Goal: Information Seeking & Learning: Compare options

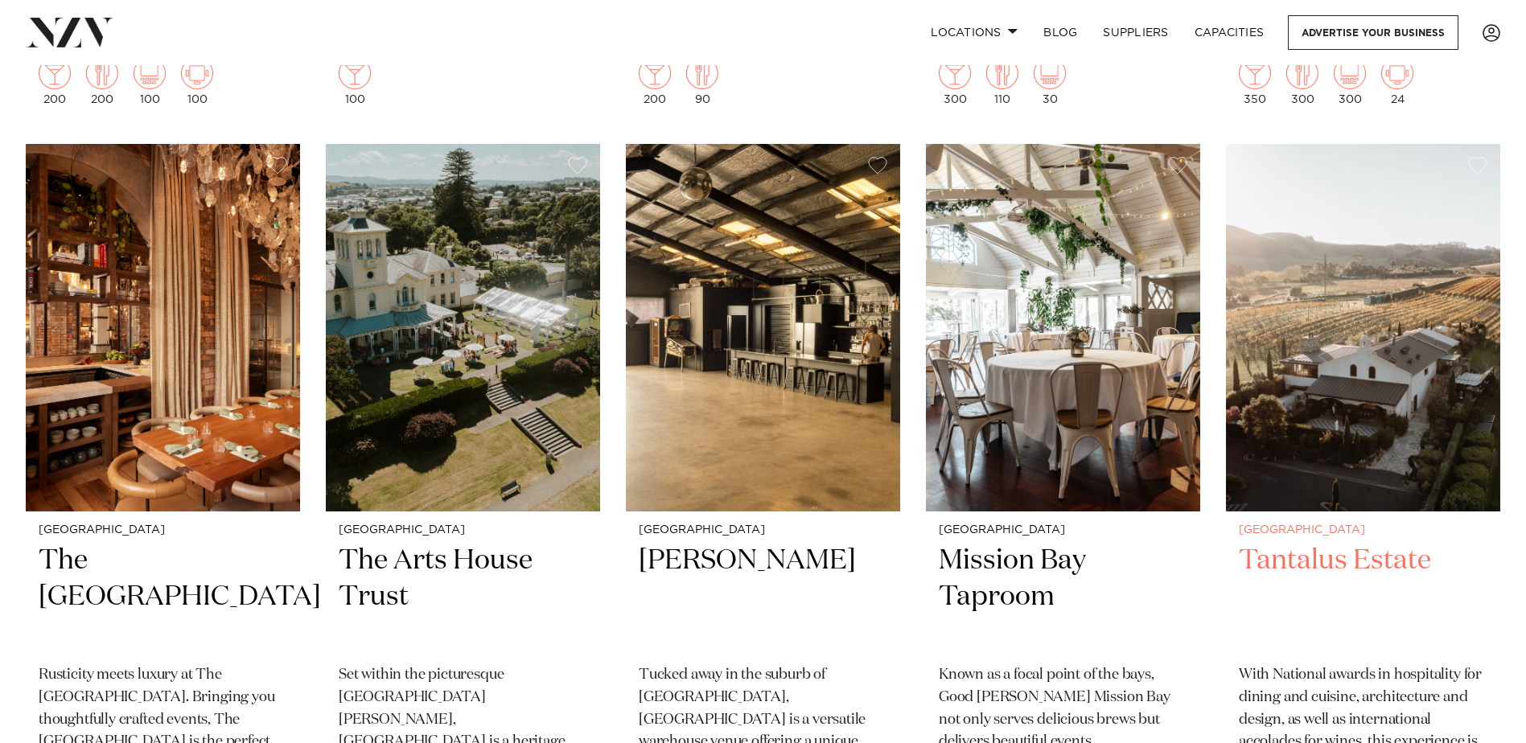
scroll to position [8286, 0]
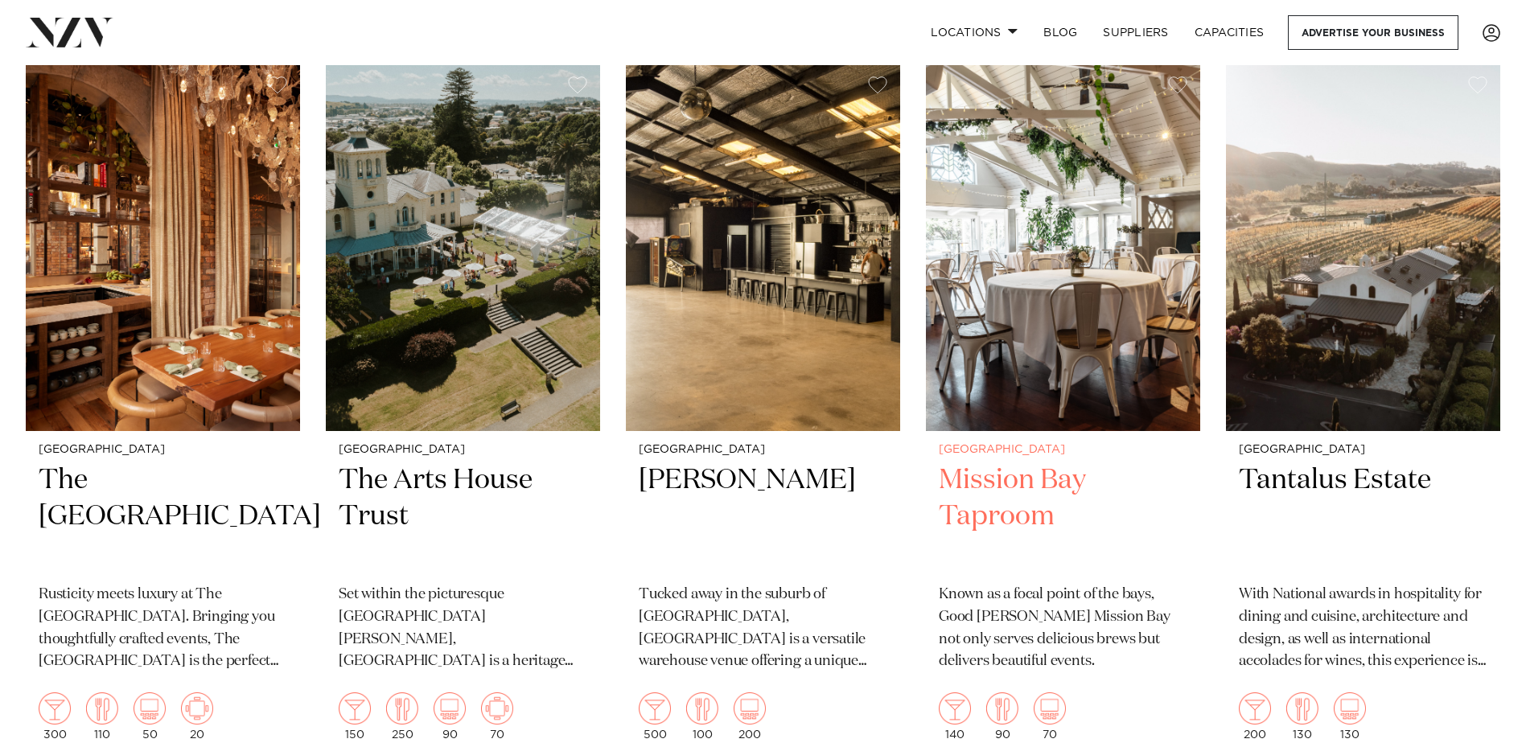
click at [981, 463] on h2 "Mission Bay Taproom" at bounding box center [1063, 517] width 249 height 109
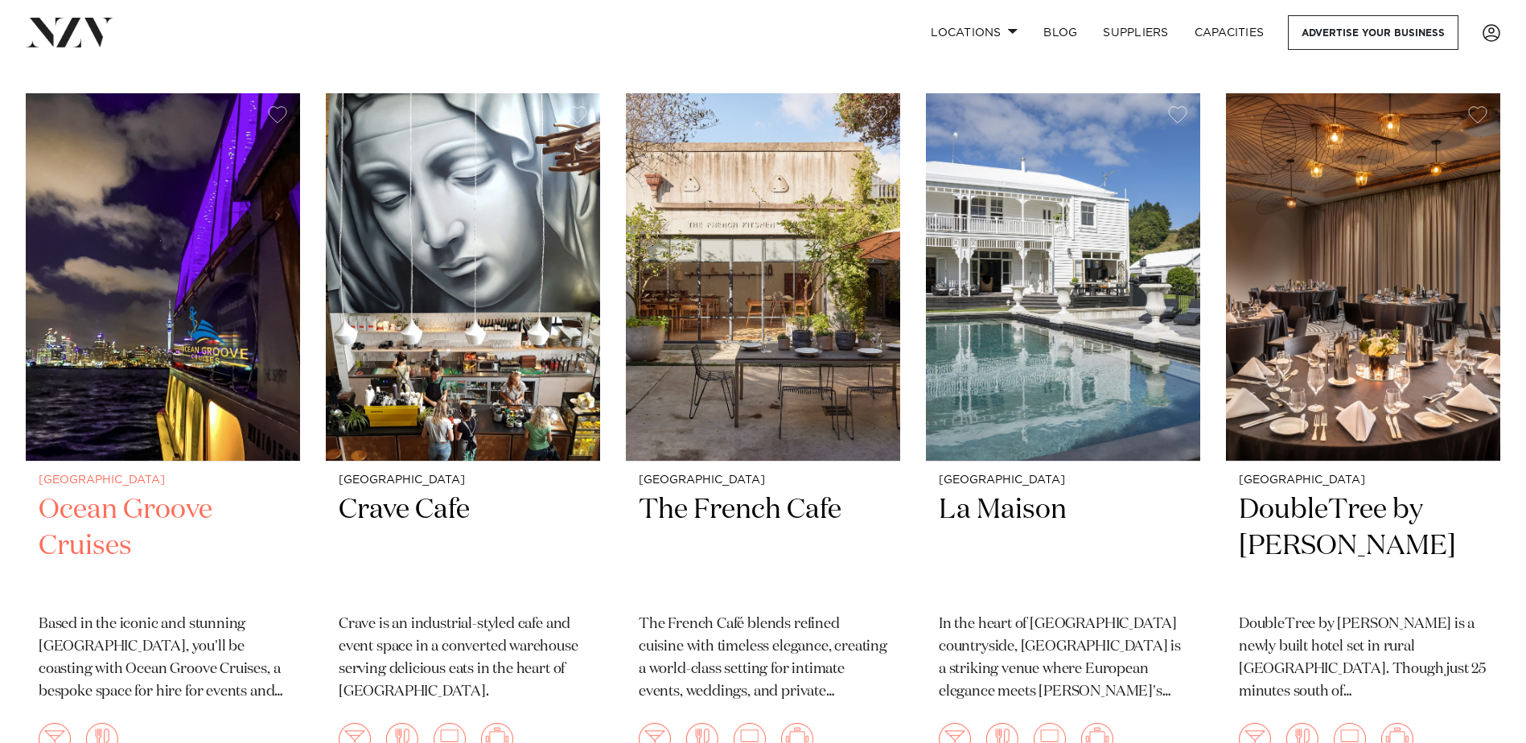
scroll to position [5470, 0]
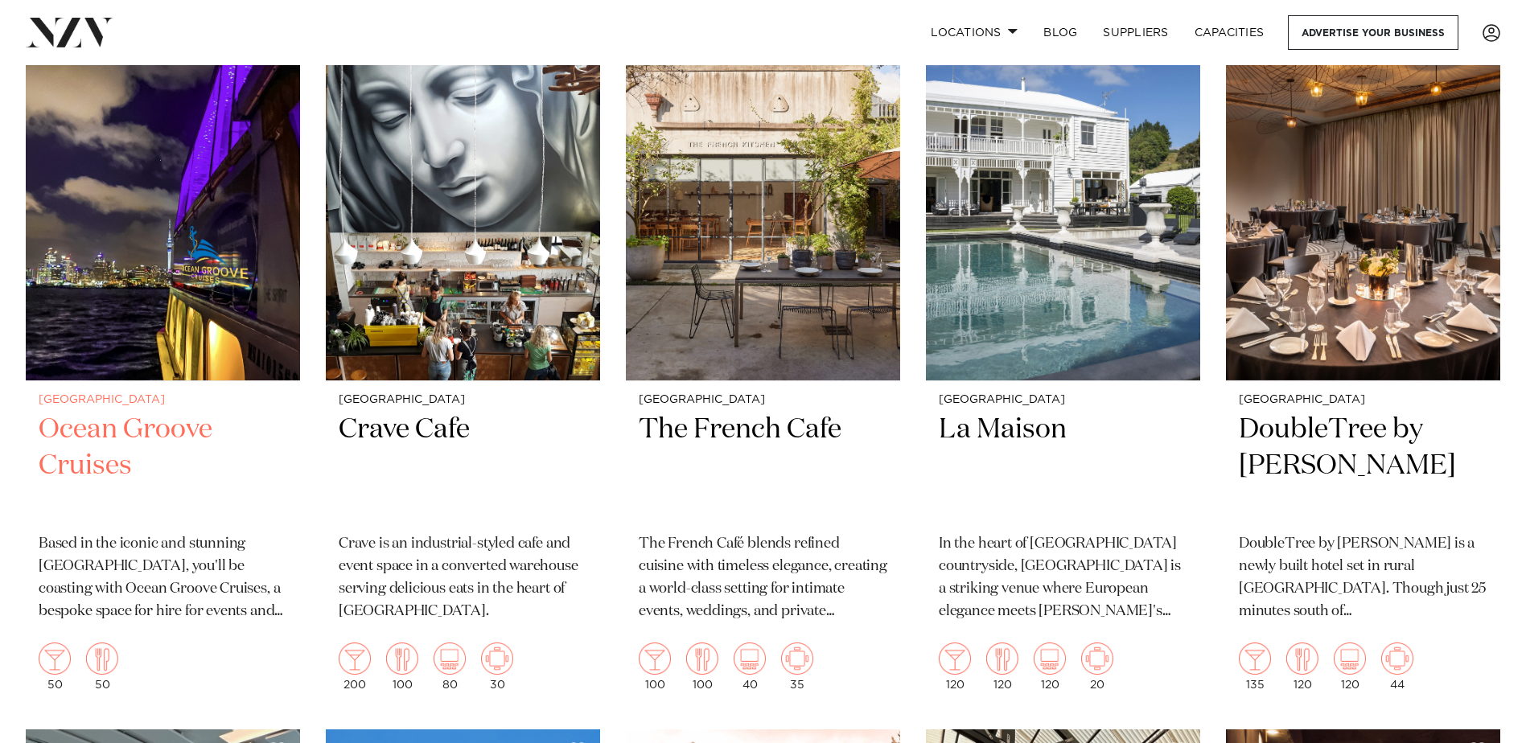
click at [89, 412] on h2 "Ocean Groove Cruises" at bounding box center [163, 466] width 249 height 109
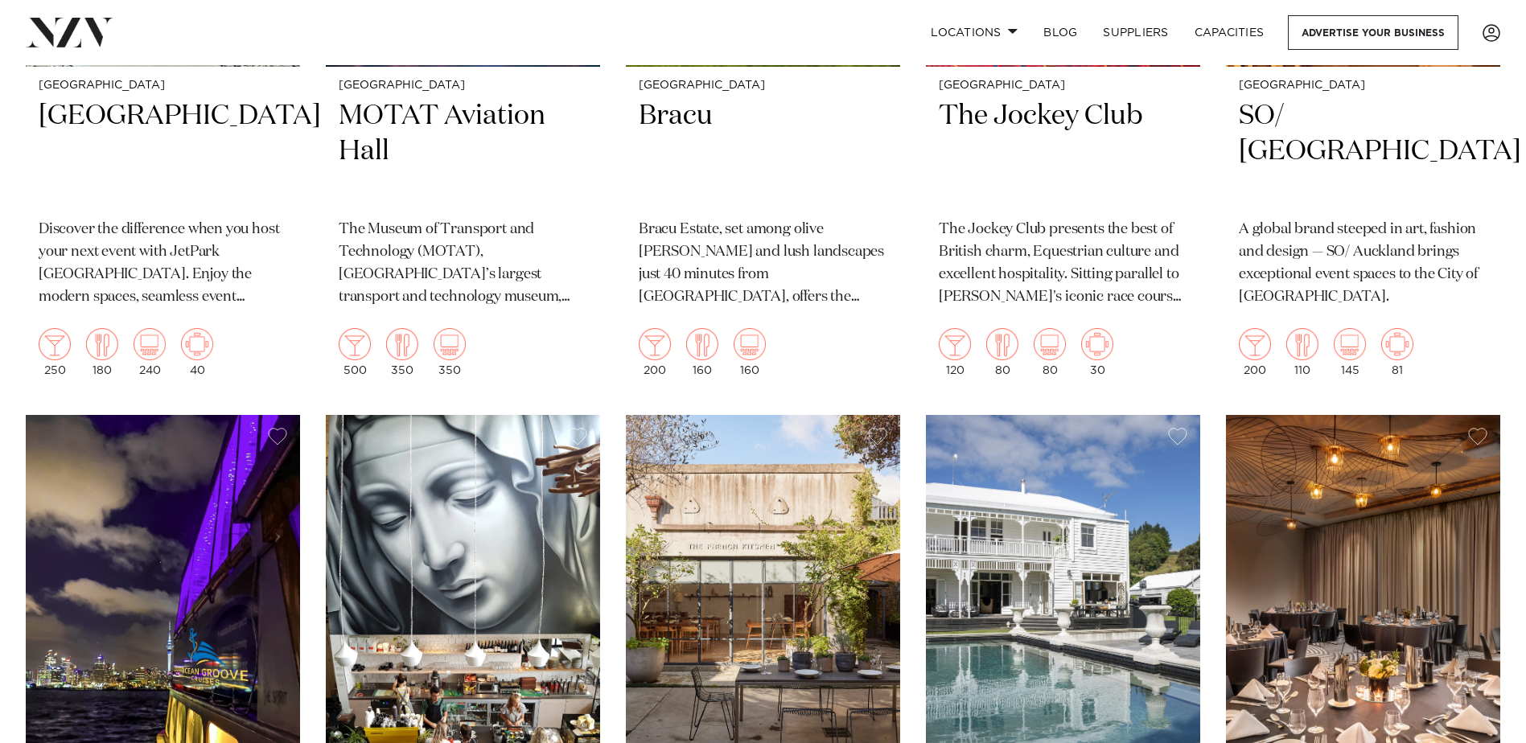
scroll to position [4666, 0]
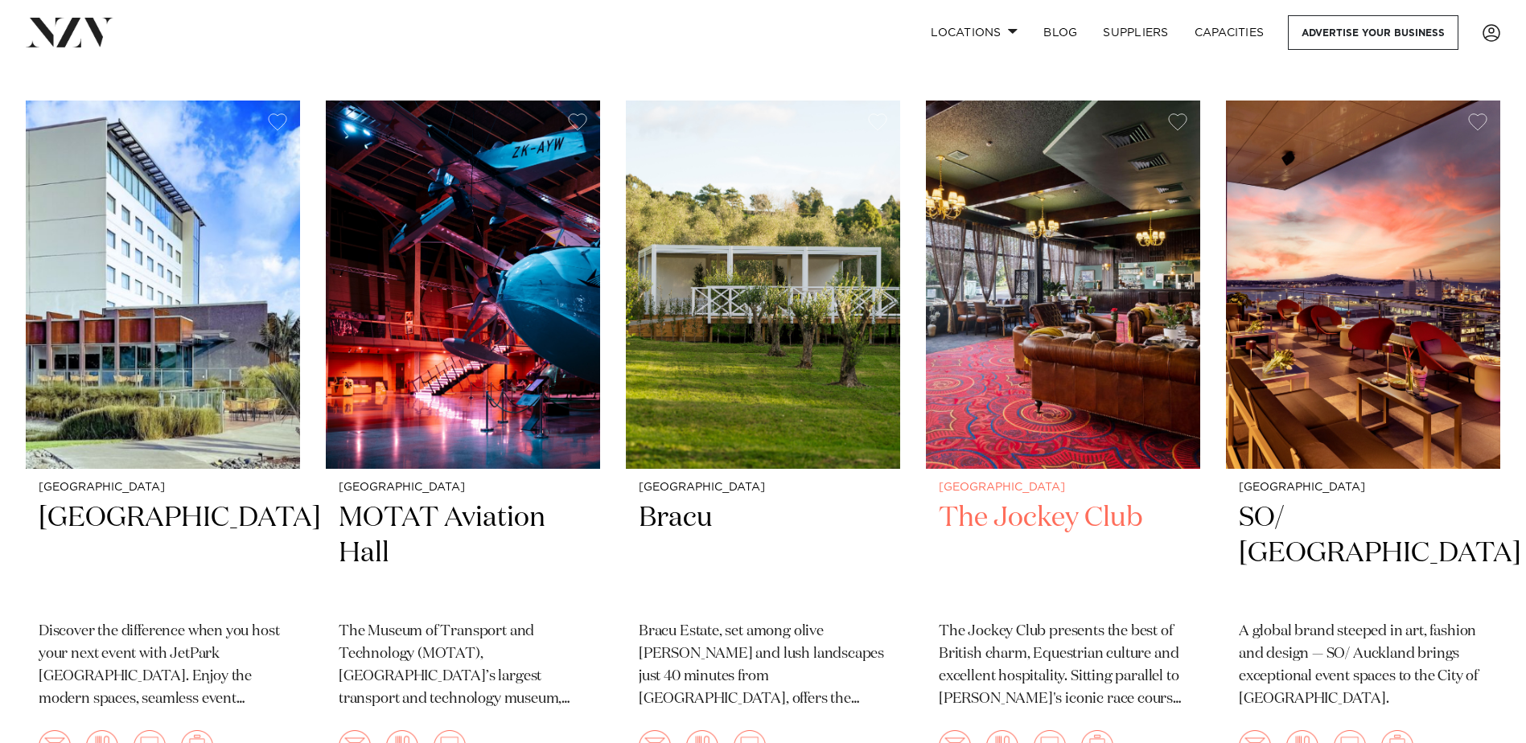
click at [1037, 500] on h2 "The Jockey Club" at bounding box center [1063, 554] width 249 height 109
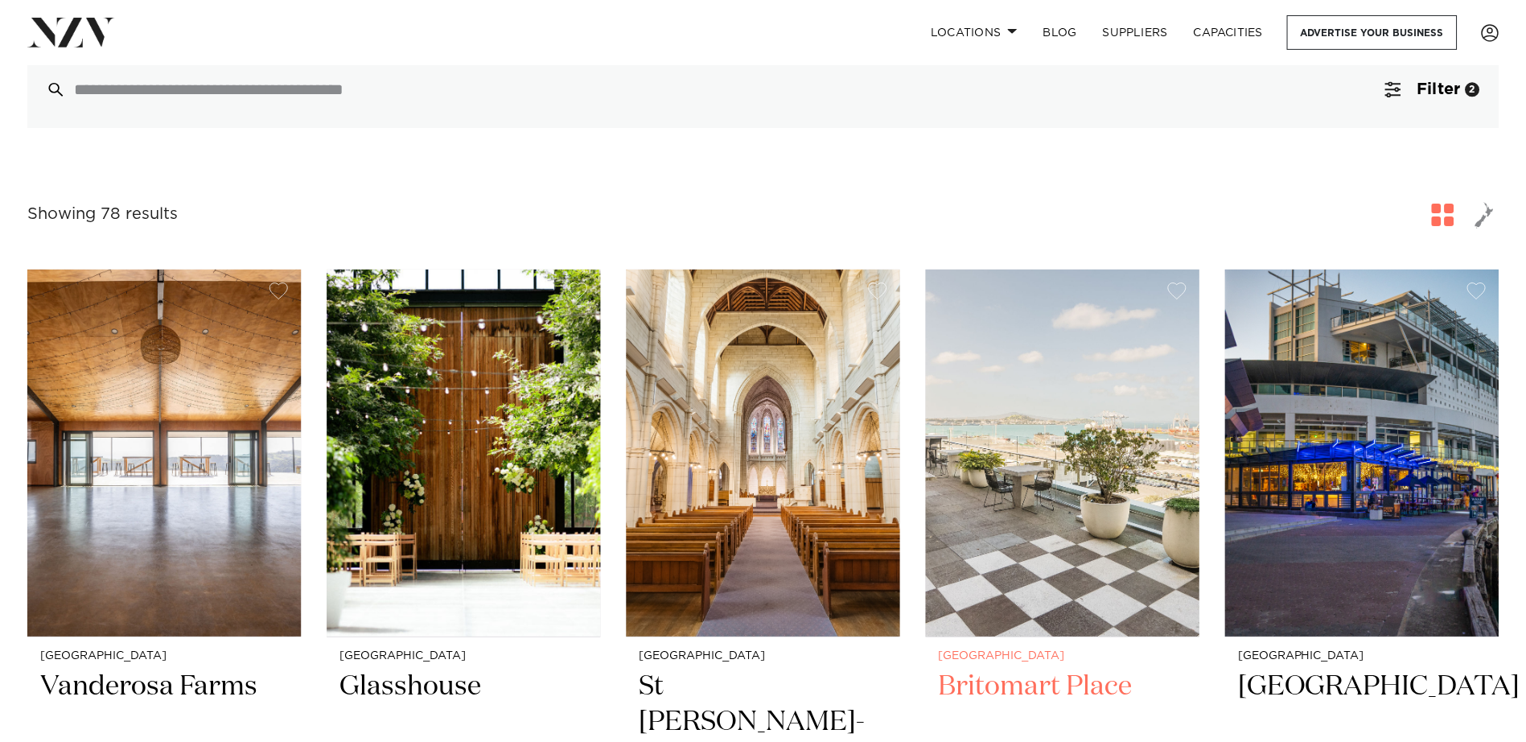
scroll to position [0, 0]
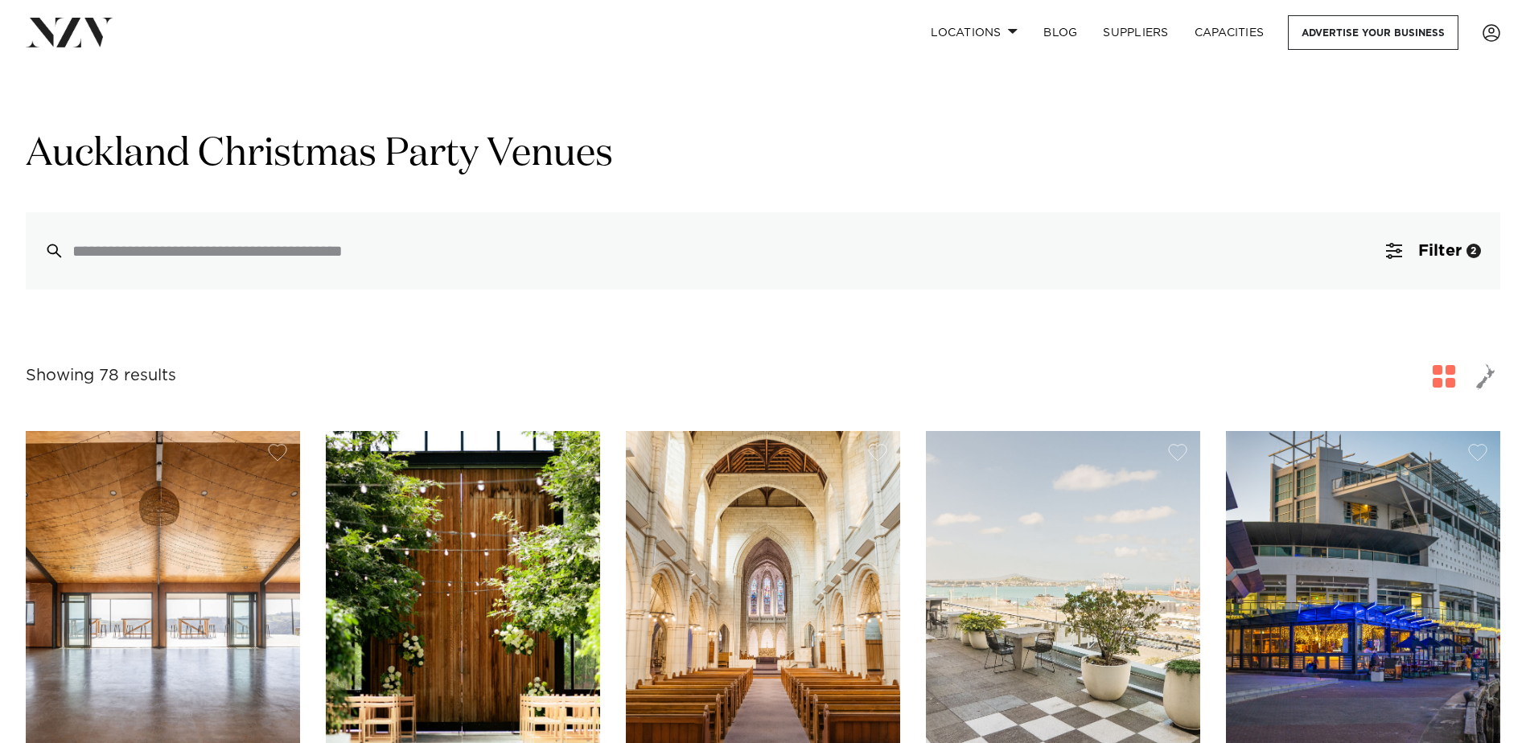
drag, startPoint x: 478, startPoint y: 1, endPoint x: 640, endPoint y: 315, distance: 353.7
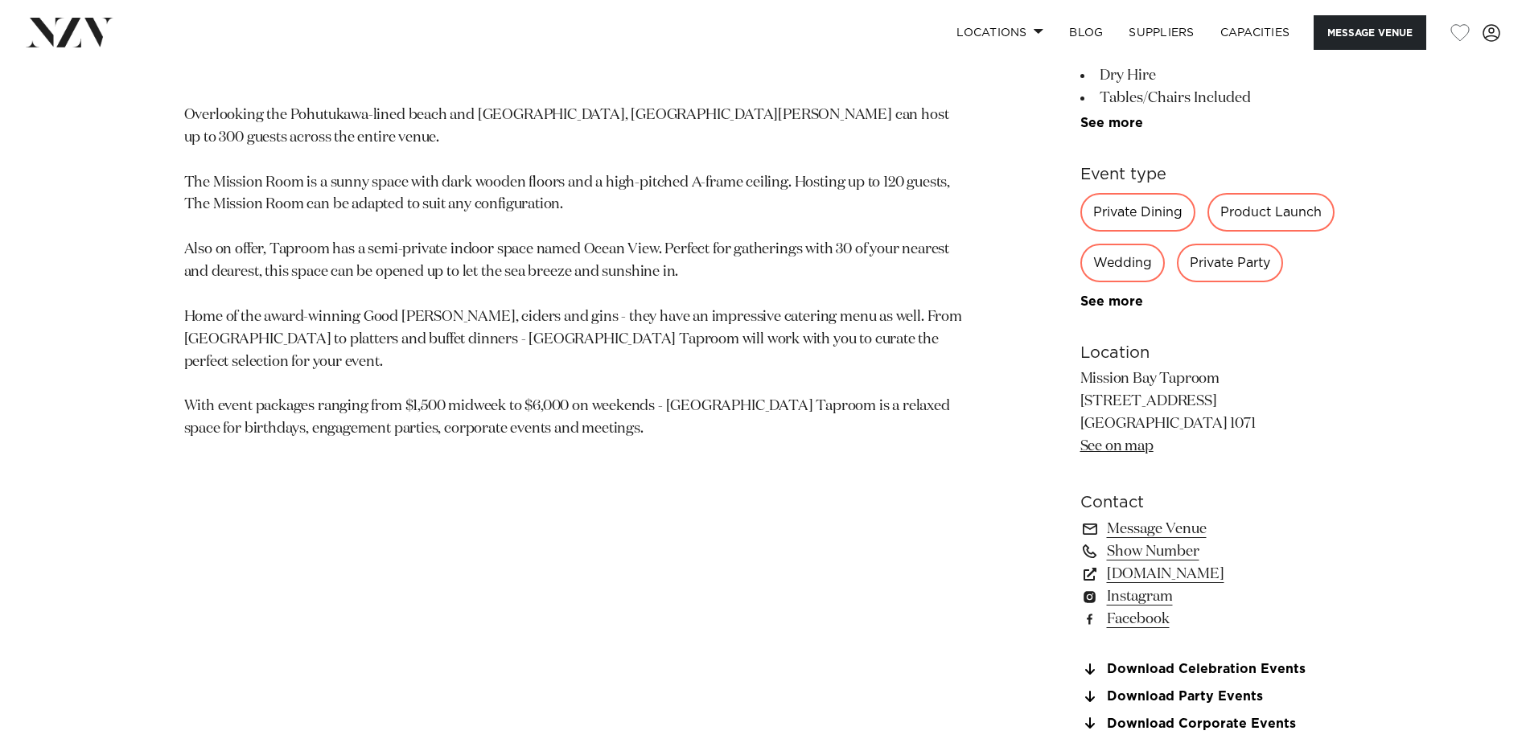
scroll to position [1287, 0]
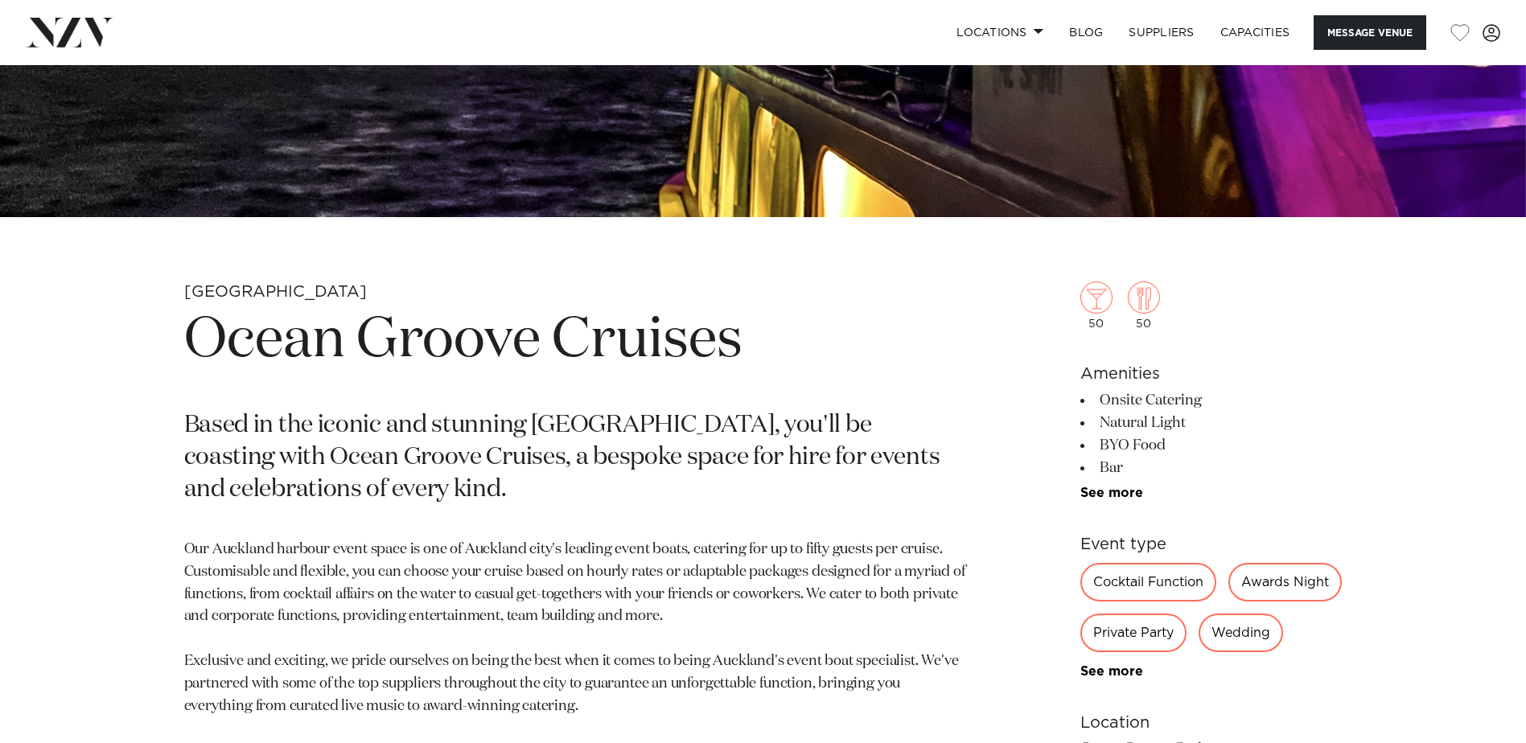
scroll to position [644, 0]
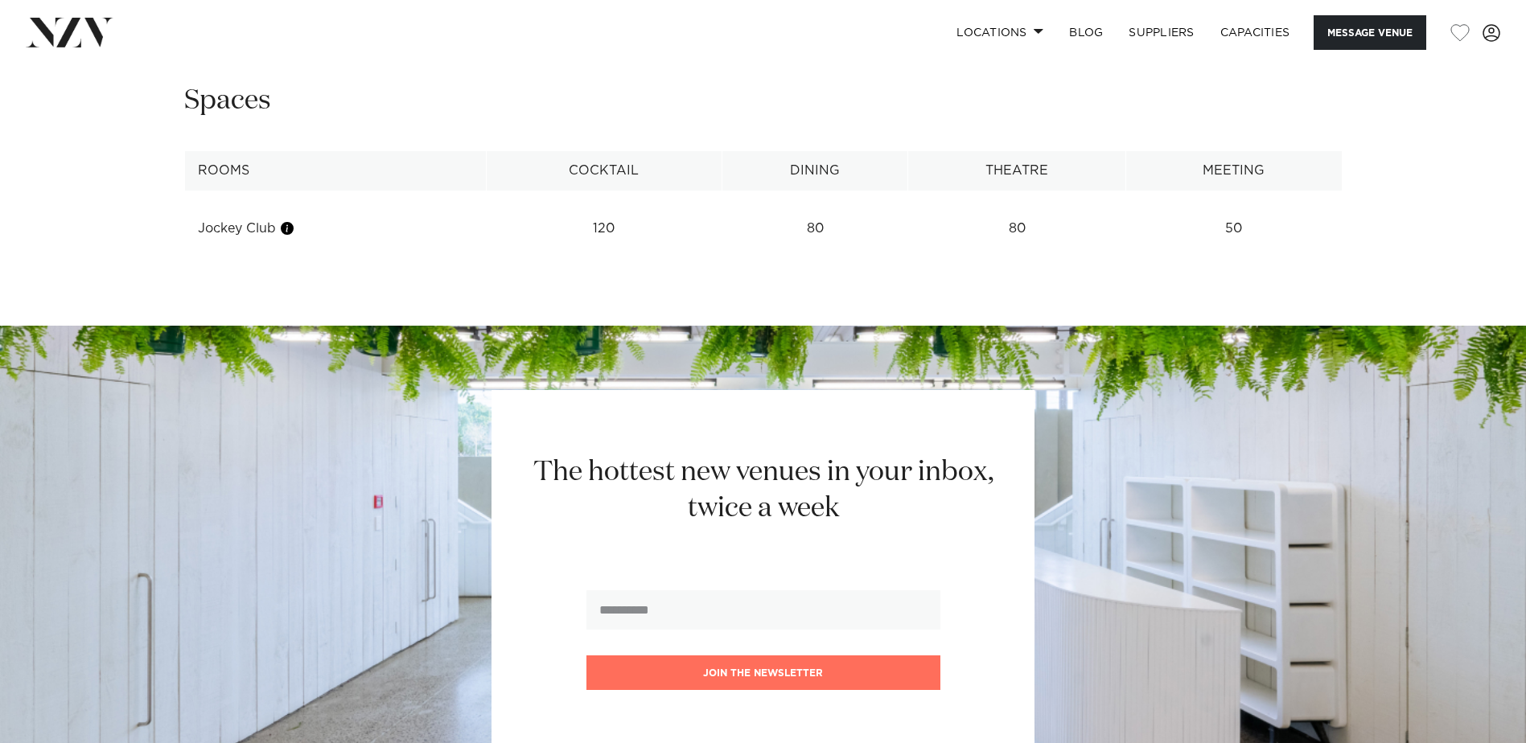
scroll to position [1734, 0]
